Goal: Task Accomplishment & Management: Manage account settings

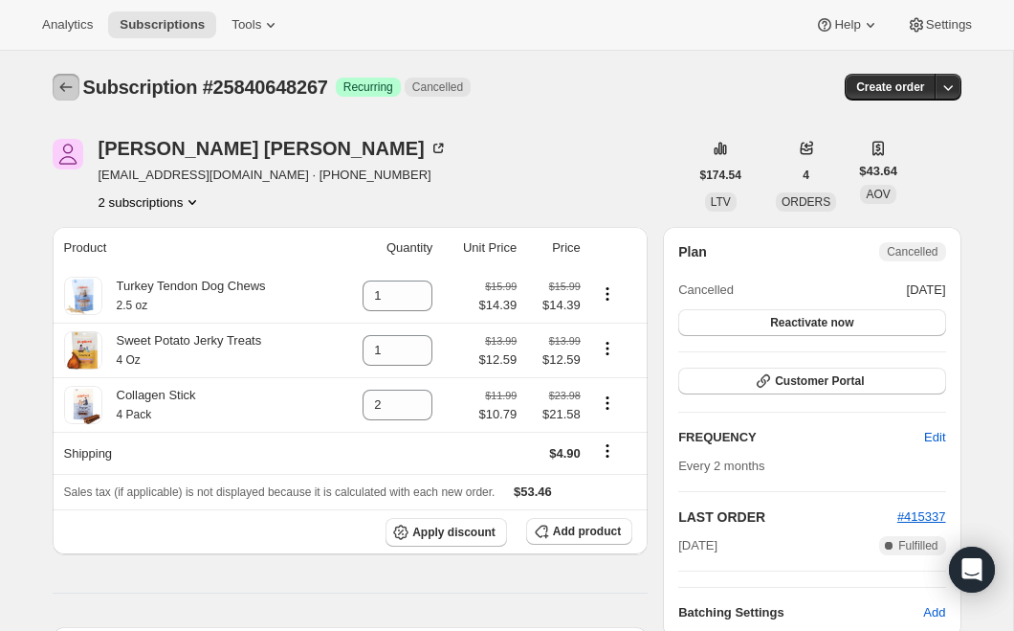
click at [64, 89] on icon "Subscriptions" at bounding box center [65, 87] width 19 height 19
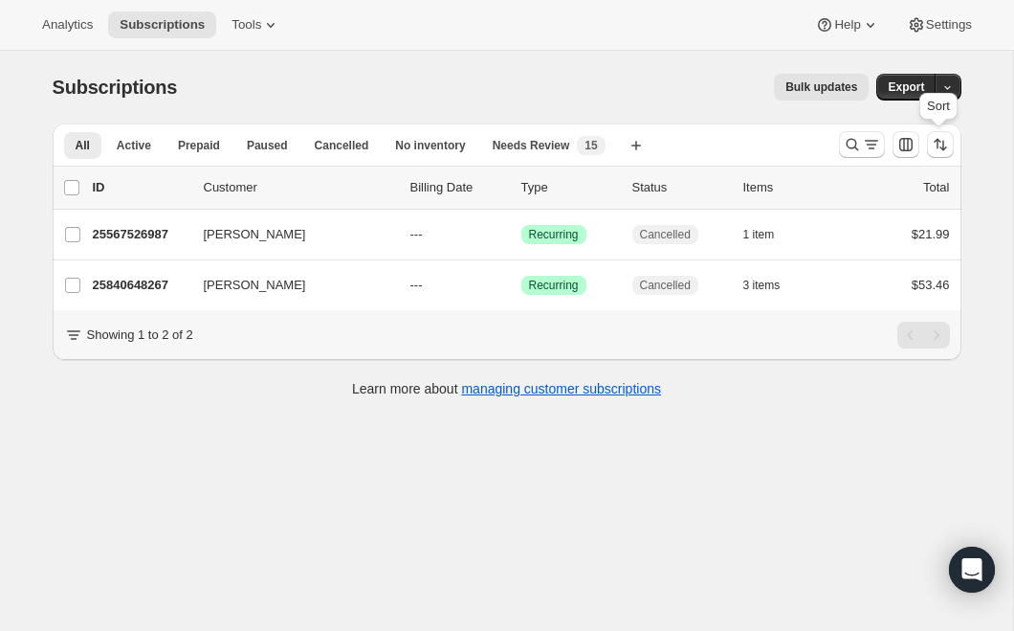
click at [834, 145] on div at bounding box center [897, 144] width 130 height 38
click at [853, 145] on icon "Search and filter results" at bounding box center [852, 144] width 19 height 19
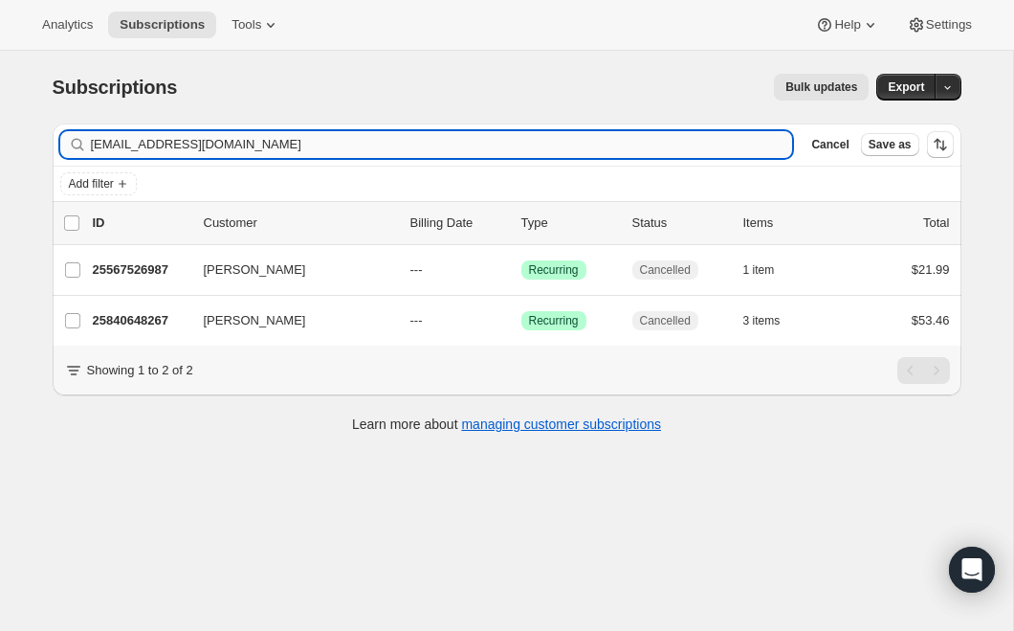
click at [386, 146] on input "[EMAIL_ADDRESS][DOMAIN_NAME]" at bounding box center [442, 144] width 702 height 27
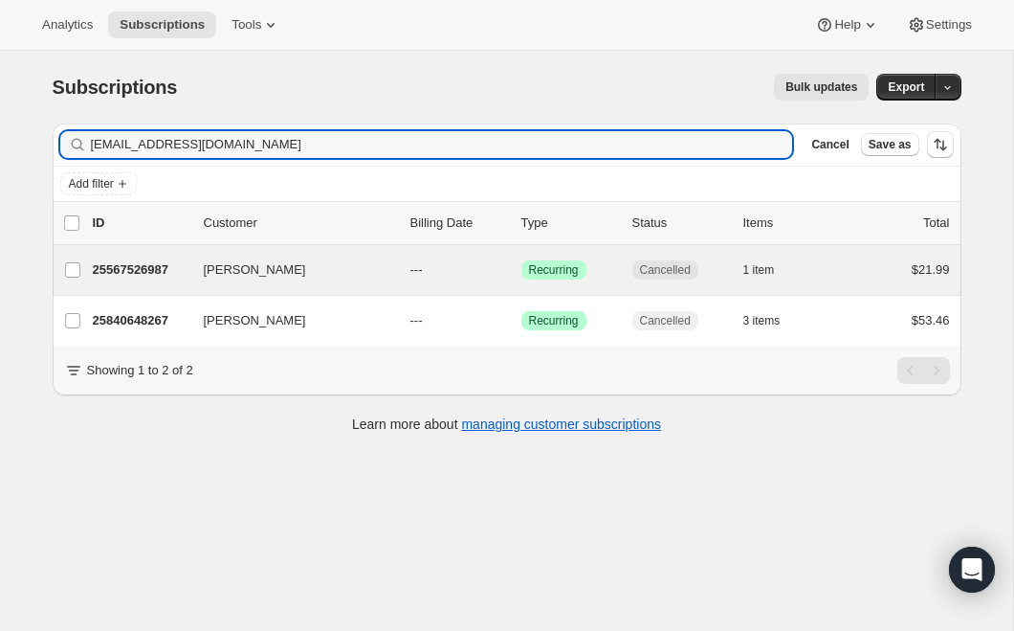
type input "[EMAIL_ADDRESS][DOMAIN_NAME]"
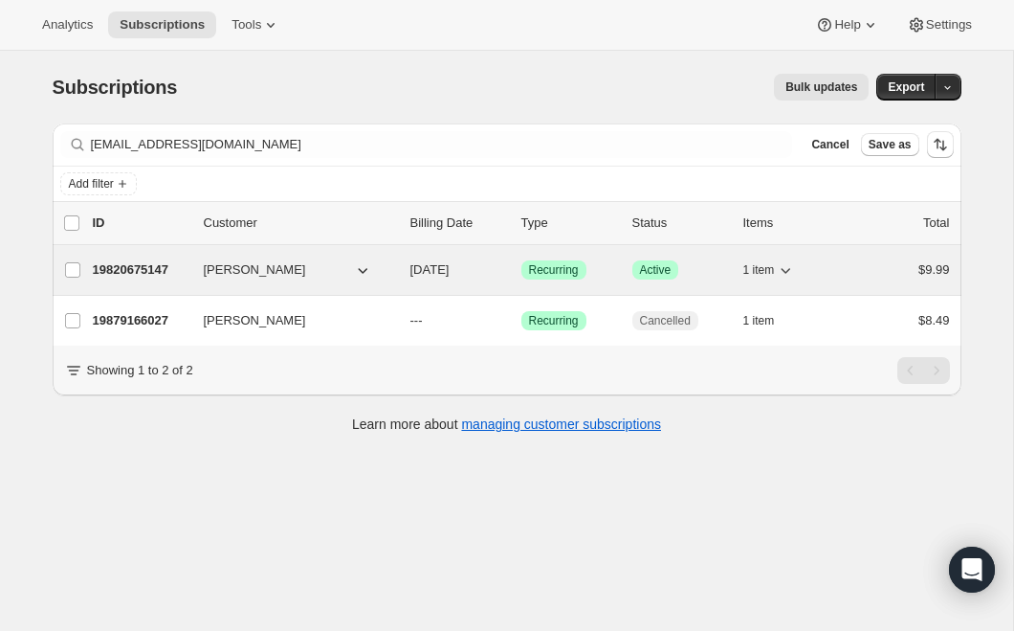
click at [153, 269] on p "19820675147" at bounding box center [141, 269] width 96 height 19
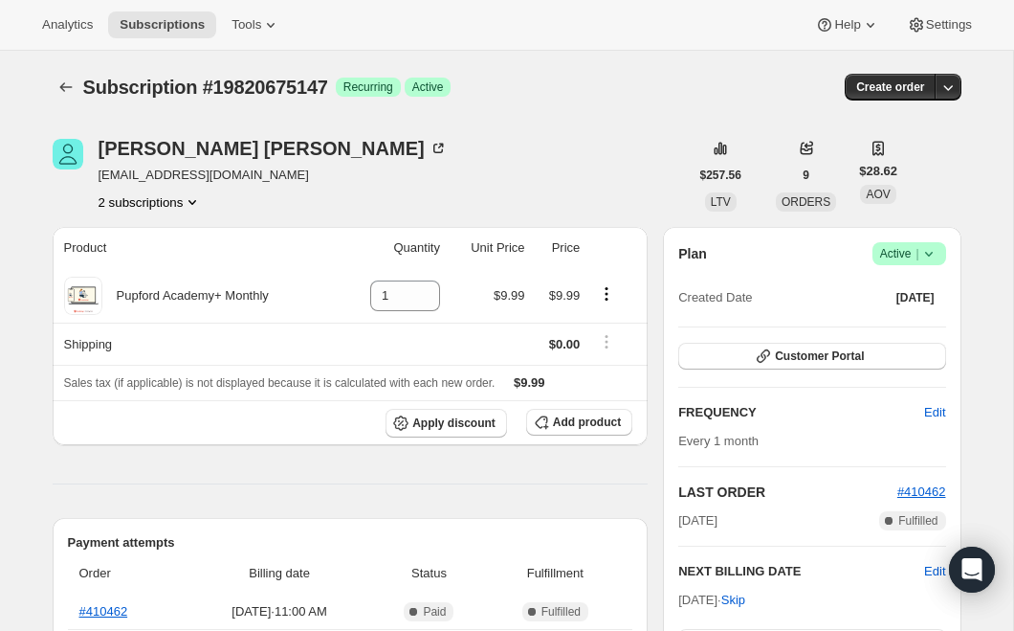
scroll to position [151, 0]
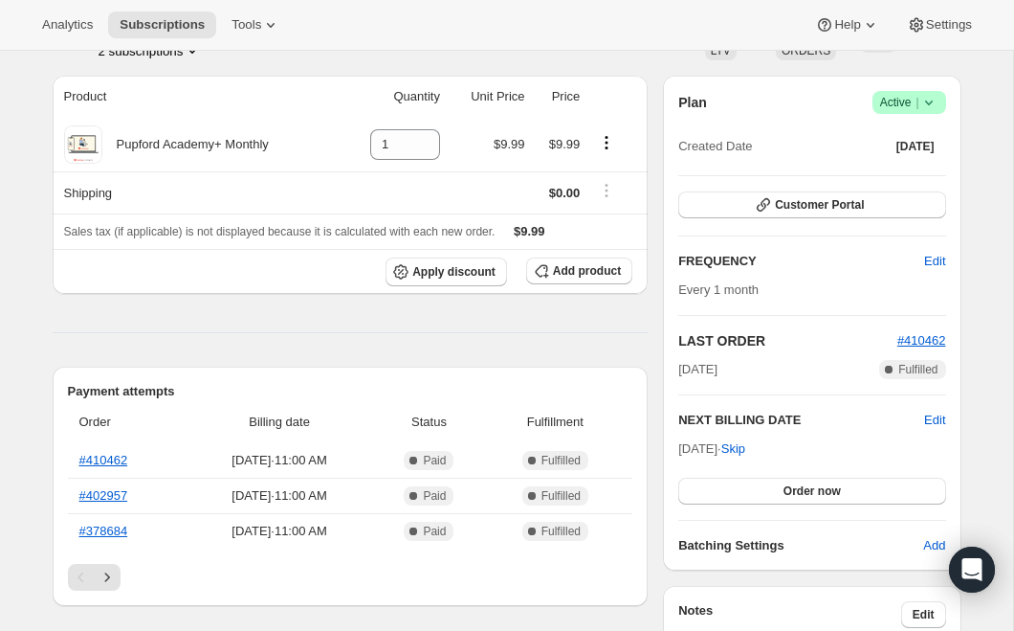
click at [924, 108] on icon at bounding box center [929, 102] width 19 height 19
click at [925, 173] on span "Cancel subscription" at bounding box center [902, 173] width 108 height 14
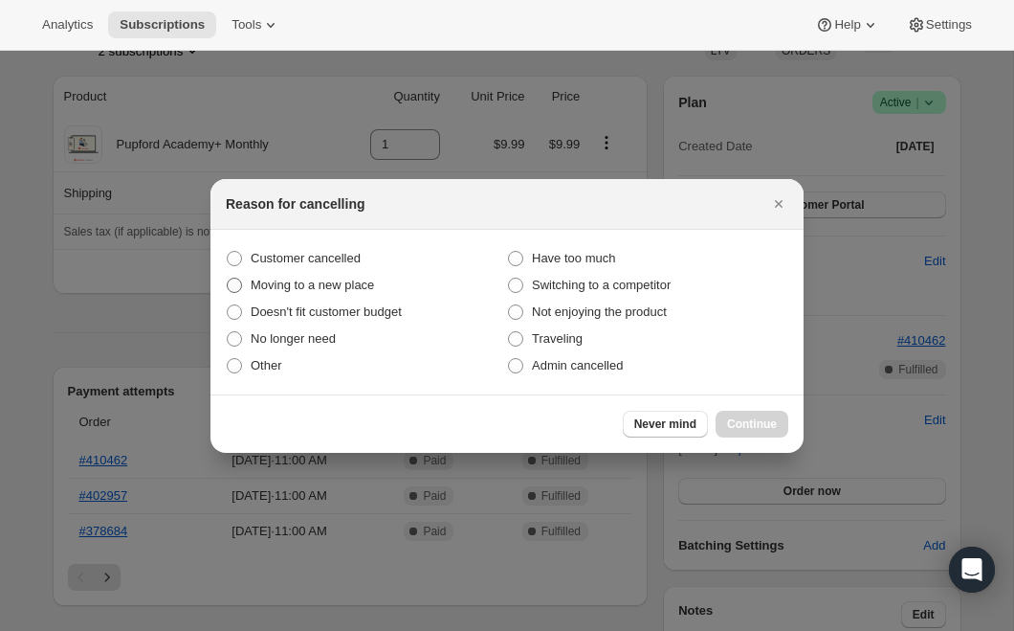
click at [337, 272] on label "Moving to a new place" at bounding box center [366, 285] width 281 height 27
click at [228, 278] on input "Moving to a new place" at bounding box center [227, 278] width 1 height 1
radio input "true"
click at [337, 259] on span "Customer cancelled" at bounding box center [306, 258] width 110 height 14
click at [228, 252] on input "Customer cancelled" at bounding box center [227, 251] width 1 height 1
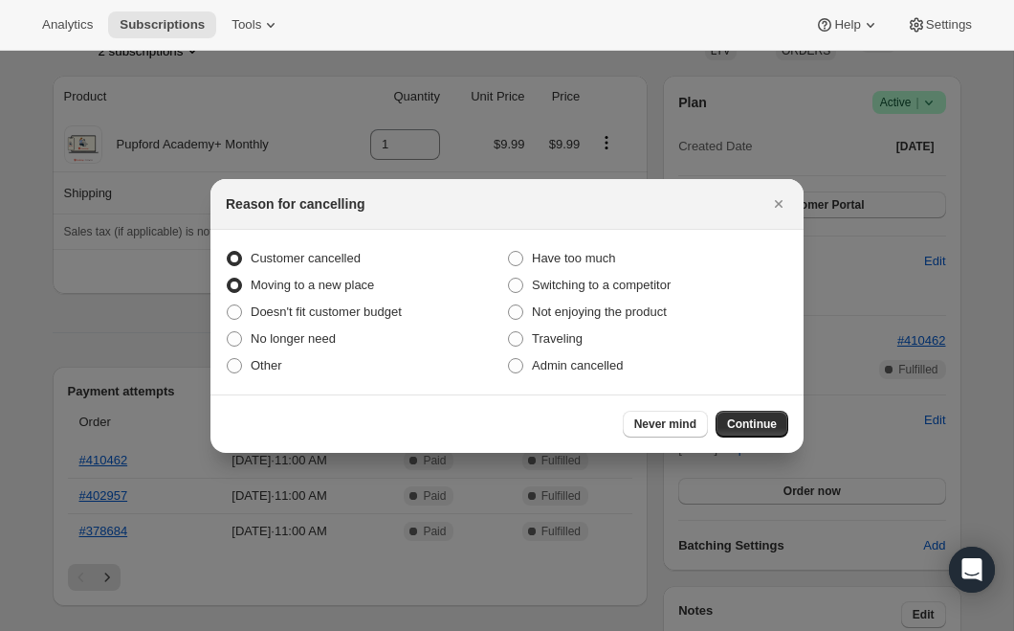
radio input "true"
radio input "false"
click at [772, 430] on span "Continue" at bounding box center [752, 423] width 50 height 15
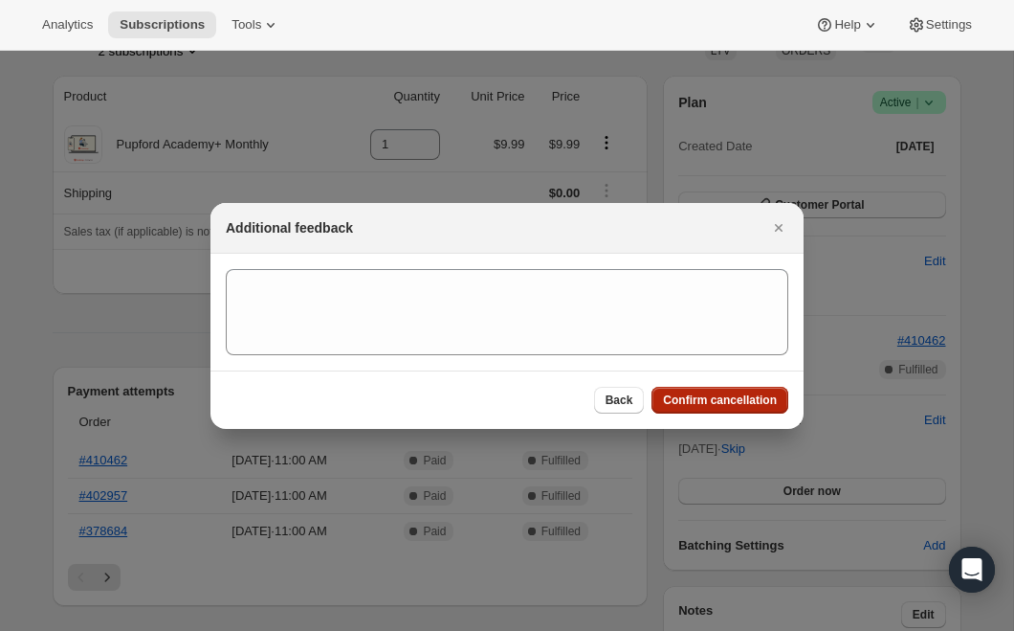
click at [758, 405] on span "Confirm cancellation" at bounding box center [720, 399] width 114 height 15
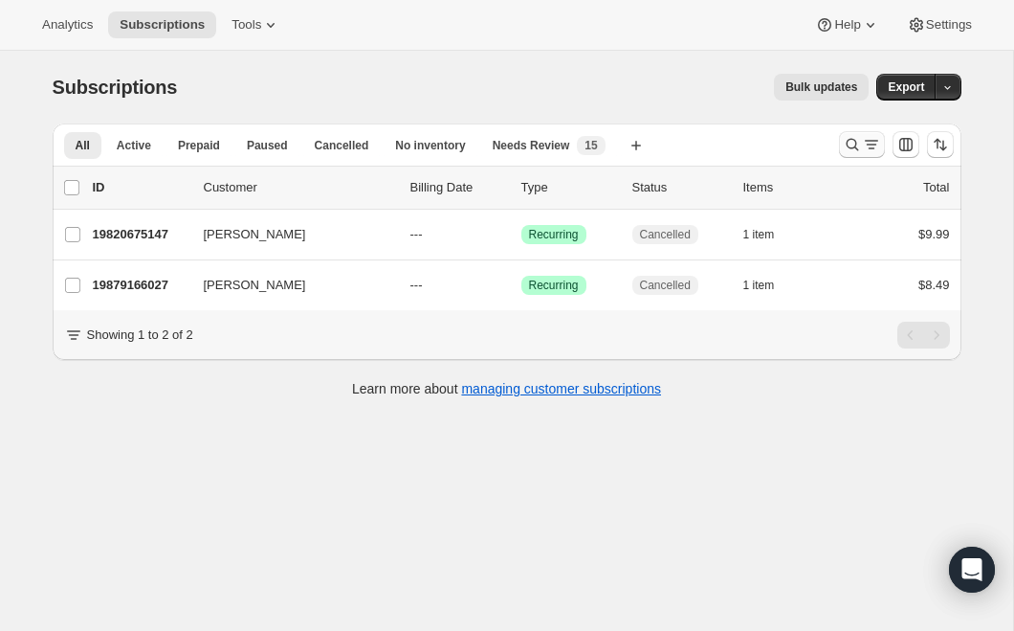
click at [857, 144] on icon "Search and filter results" at bounding box center [852, 144] width 19 height 19
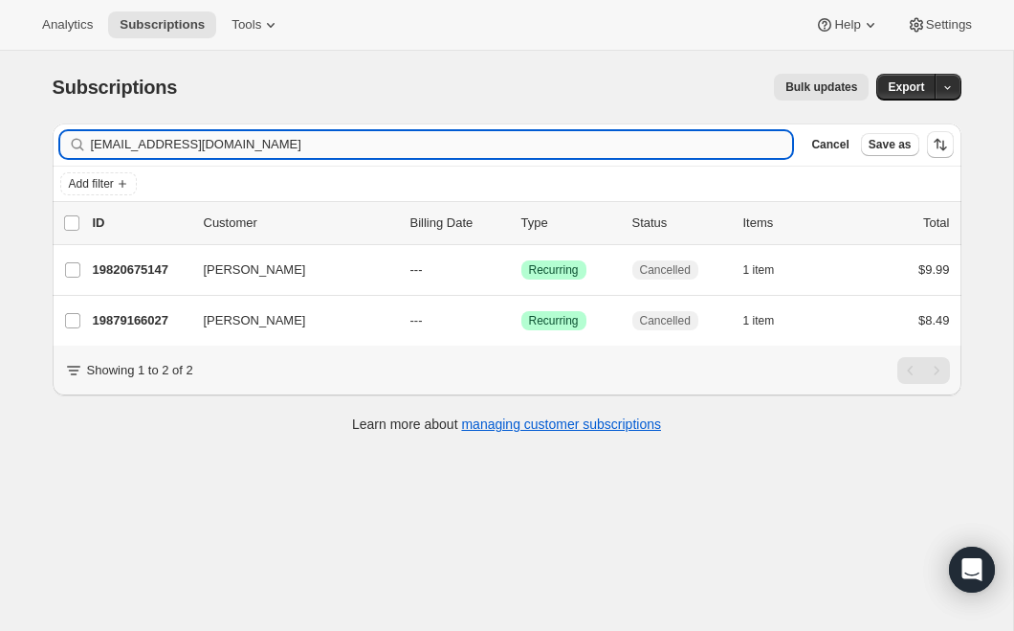
click at [476, 144] on input "[EMAIL_ADDRESS][DOMAIN_NAME]" at bounding box center [442, 144] width 702 height 27
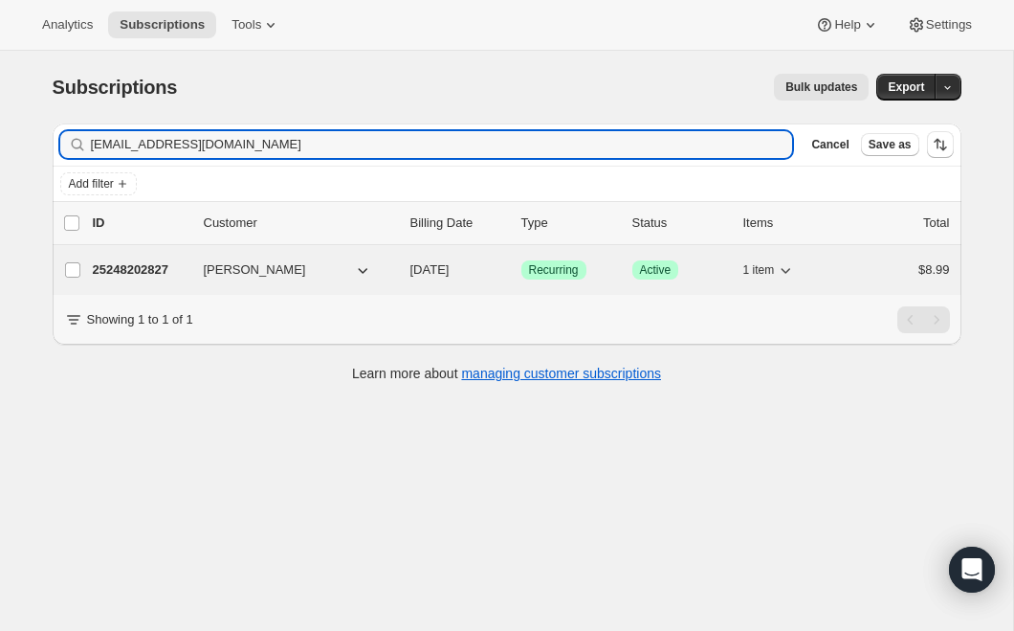
type input "[EMAIL_ADDRESS][DOMAIN_NAME]"
click at [147, 267] on p "25248202827" at bounding box center [141, 269] width 96 height 19
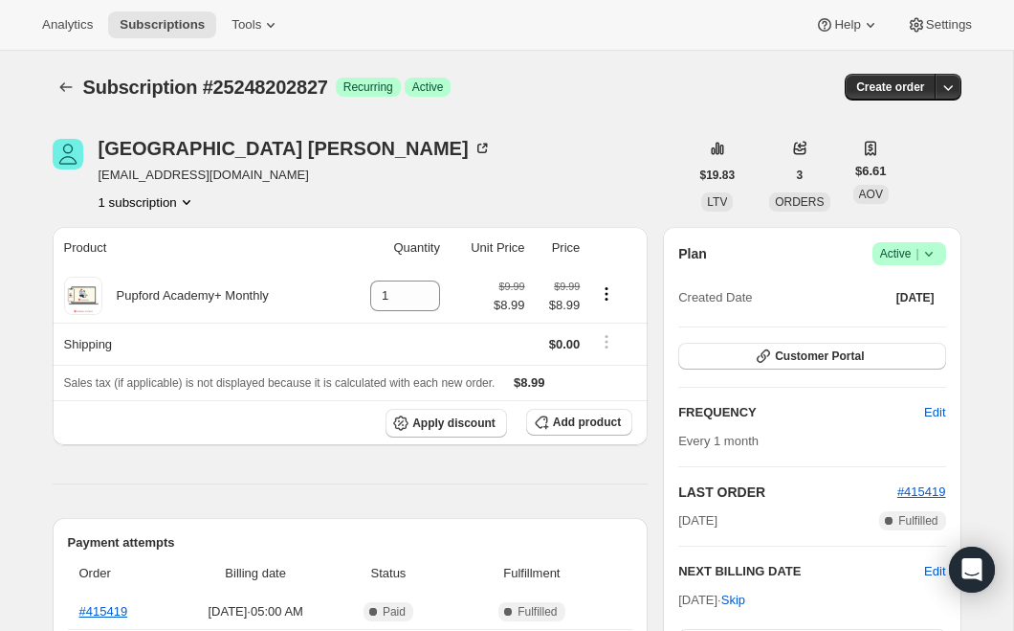
click at [935, 259] on icon at bounding box center [929, 253] width 19 height 19
click at [923, 323] on span "Cancel subscription" at bounding box center [902, 324] width 108 height 14
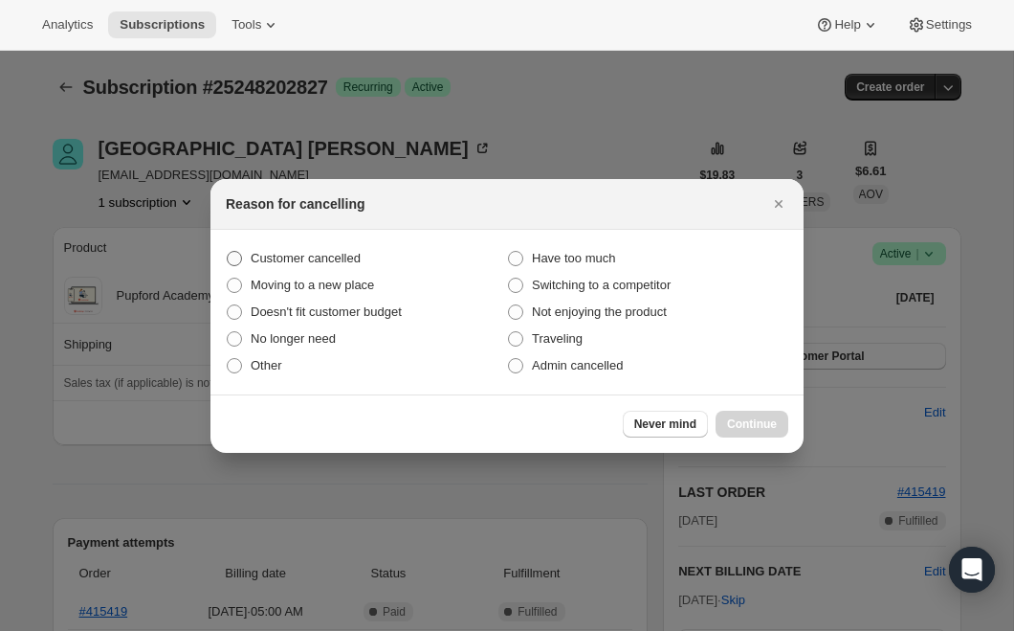
click at [350, 260] on span "Customer cancelled" at bounding box center [306, 258] width 110 height 14
click at [228, 252] on input "Customer cancelled" at bounding box center [227, 251] width 1 height 1
radio input "true"
click at [779, 426] on button "Continue" at bounding box center [752, 424] width 73 height 27
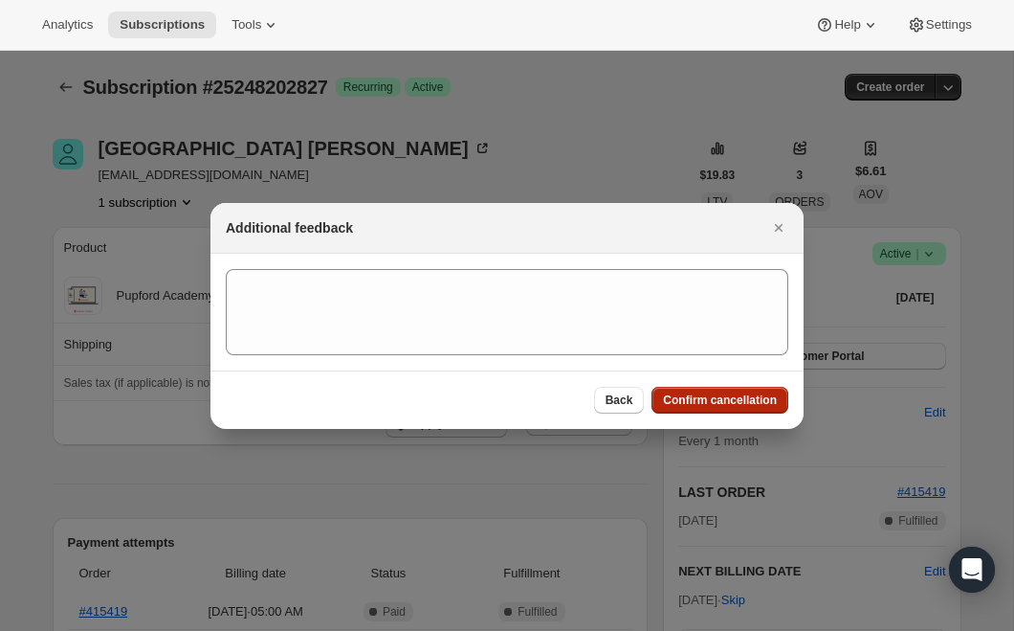
click at [764, 407] on button "Confirm cancellation" at bounding box center [720, 400] width 137 height 27
